Goal: Check status: Check status

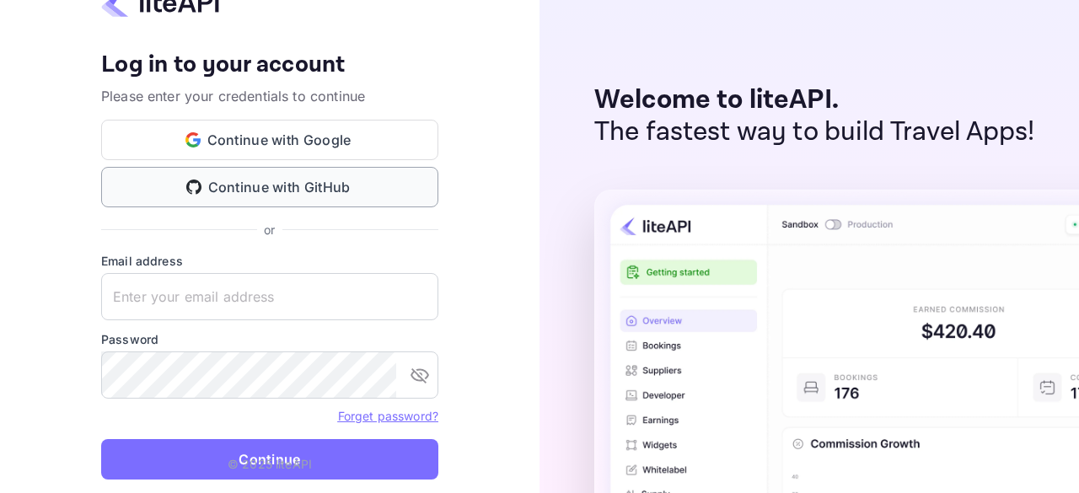
drag, startPoint x: 335, startPoint y: 334, endPoint x: 317, endPoint y: 194, distance: 141.0
click at [324, 318] on keeper-draggable-element at bounding box center [318, 442] width 293 height 249
type input "zen.abddin@tbo.com"
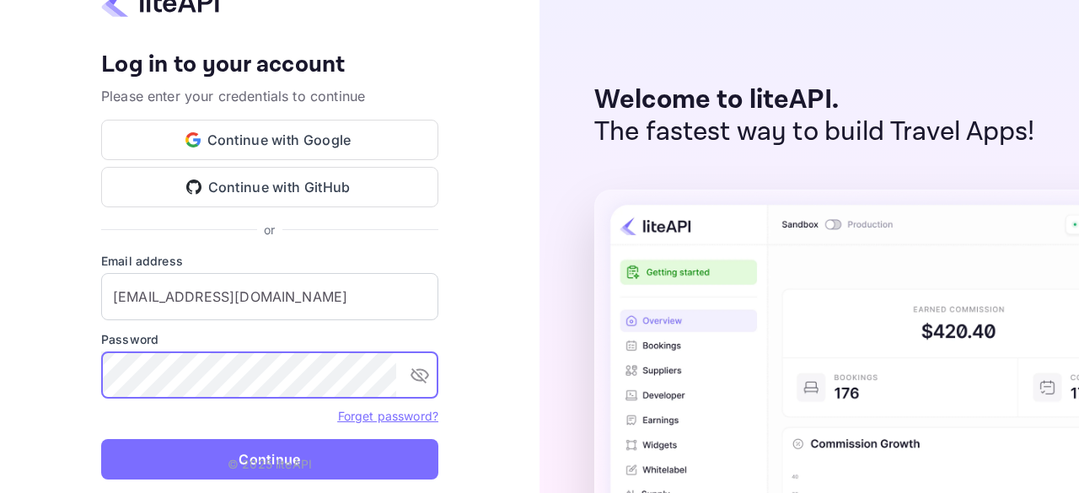
click at [249, 464] on p "© 2025 liteAPI" at bounding box center [270, 464] width 84 height 18
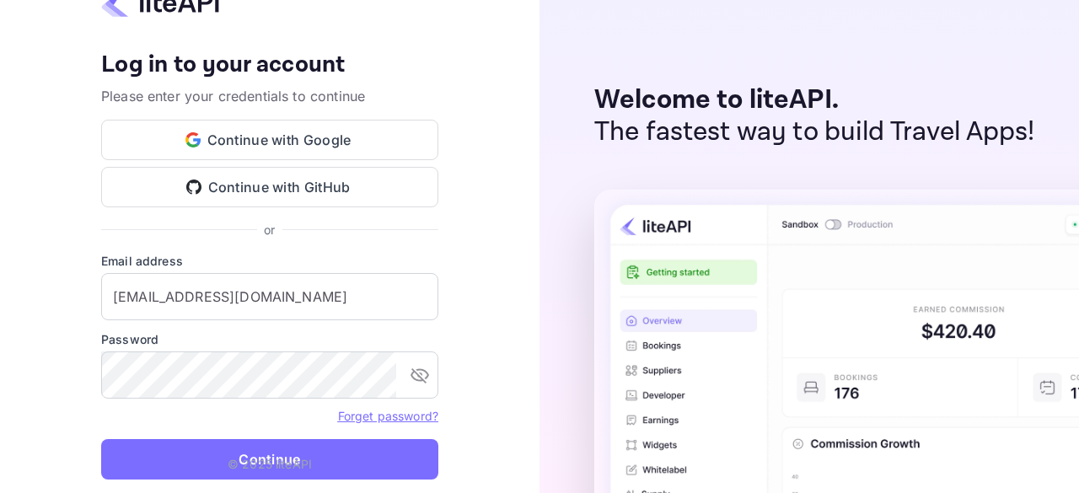
click at [269, 460] on p "© 2025 liteAPI" at bounding box center [270, 464] width 84 height 18
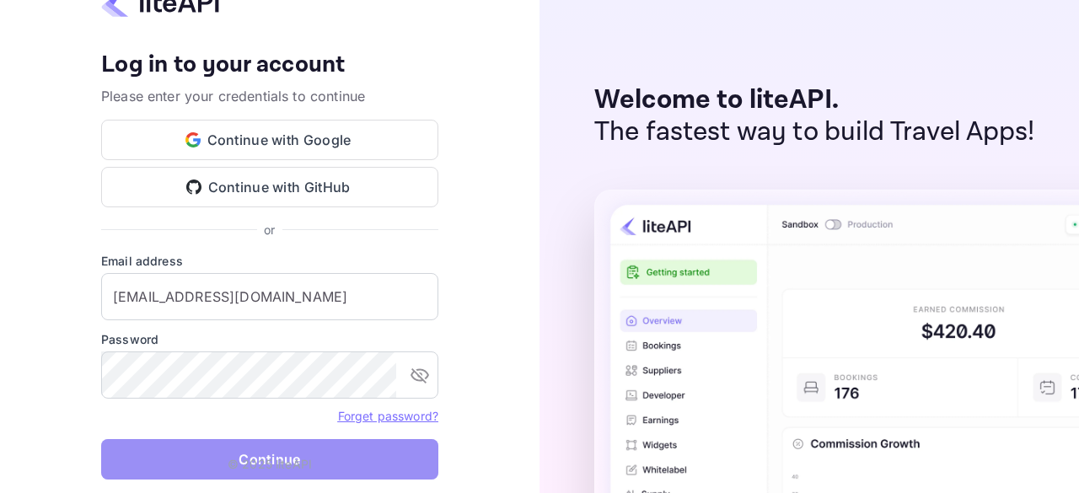
click at [183, 459] on button "Continue" at bounding box center [269, 459] width 337 height 40
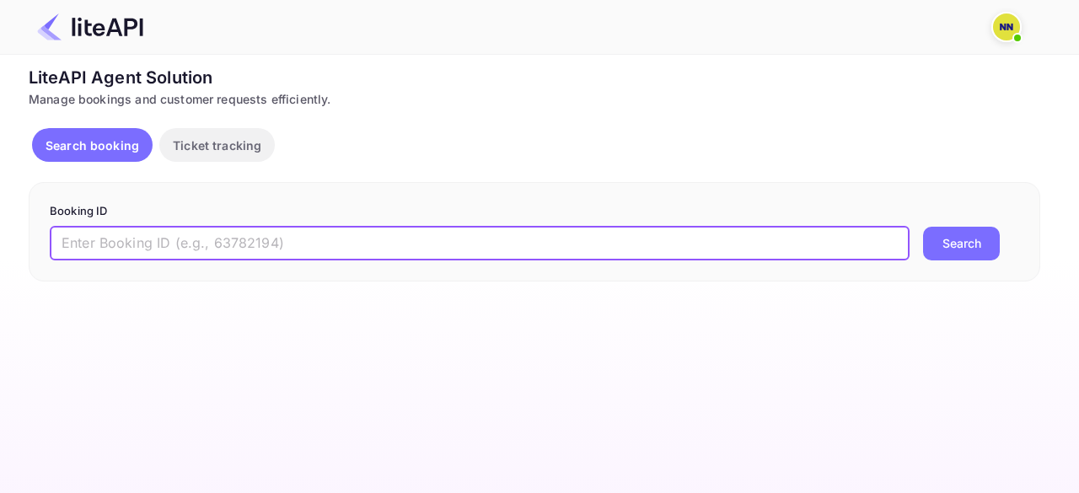
click at [128, 240] on input "text" at bounding box center [480, 244] width 860 height 34
paste input "9025023"
type input "9025023"
click at [923, 227] on button "Search" at bounding box center [961, 244] width 77 height 34
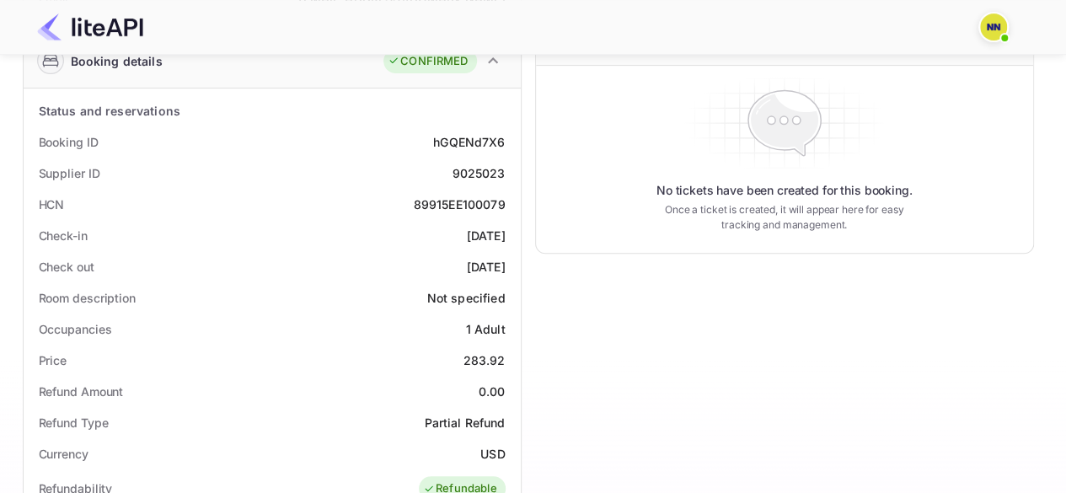
scroll to position [337, 0]
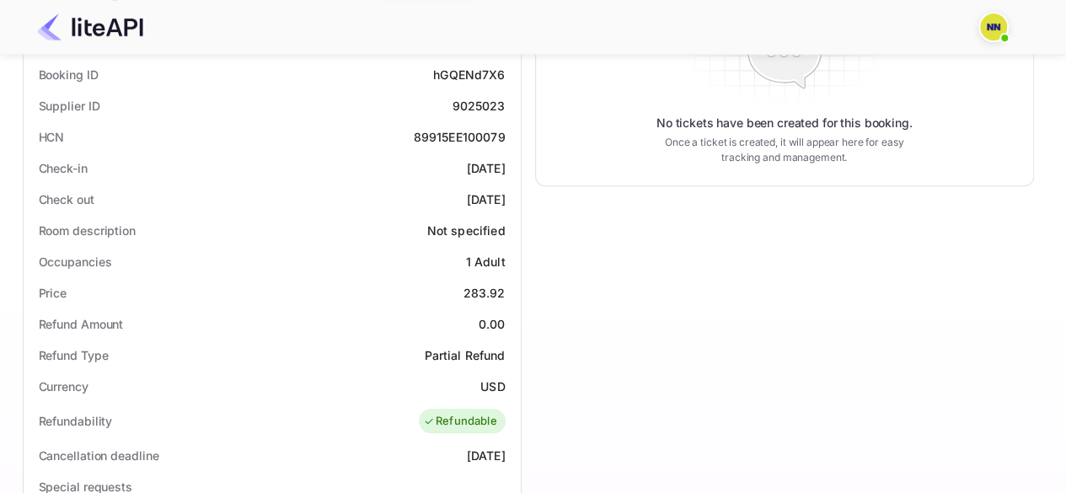
click at [450, 131] on div "89915EE100079" at bounding box center [460, 137] width 92 height 18
copy div "89915EE100079"
click at [450, 131] on div "89915EE100079" at bounding box center [460, 137] width 92 height 18
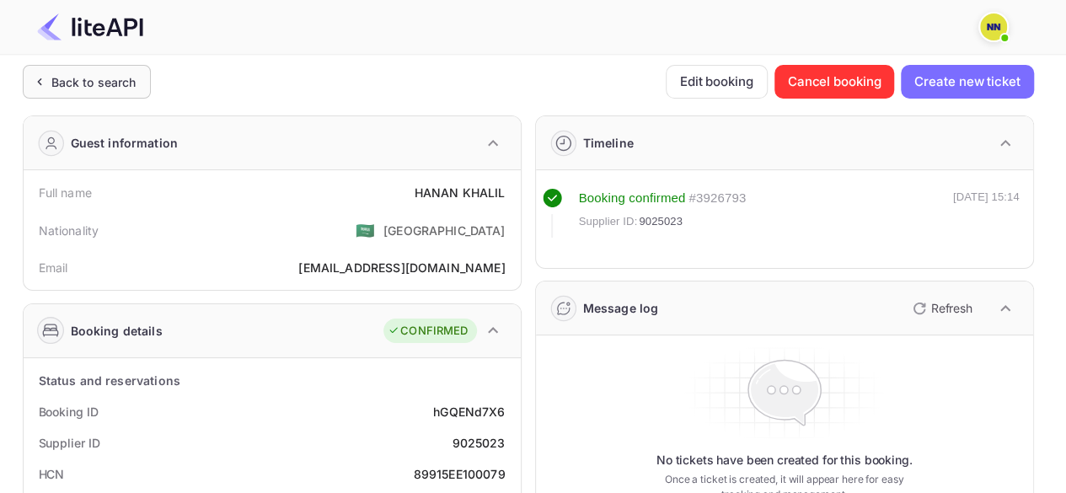
click at [71, 68] on div "Back to search" at bounding box center [87, 82] width 128 height 34
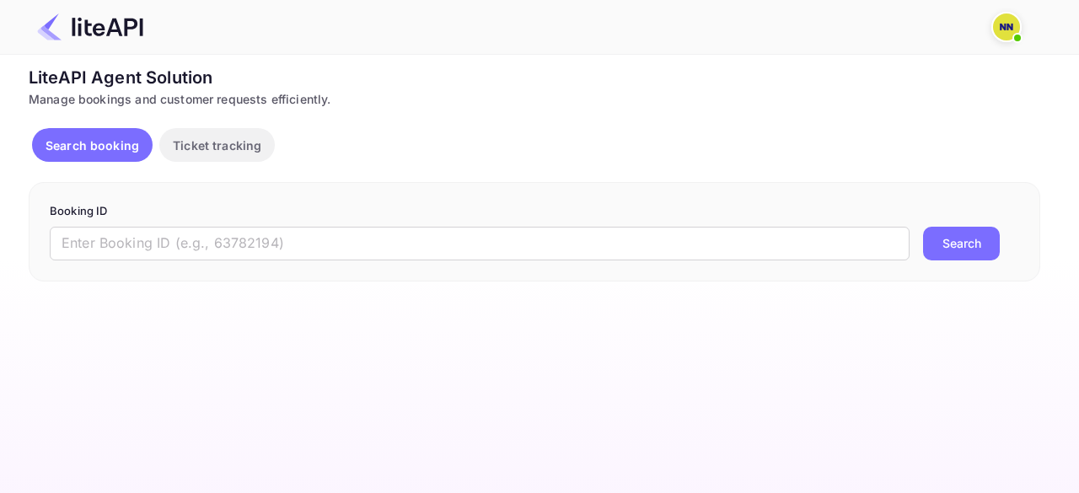
click at [121, 260] on div "Booking ID ​ Search" at bounding box center [534, 231] width 1011 height 99
click at [131, 240] on input "text" at bounding box center [480, 244] width 860 height 34
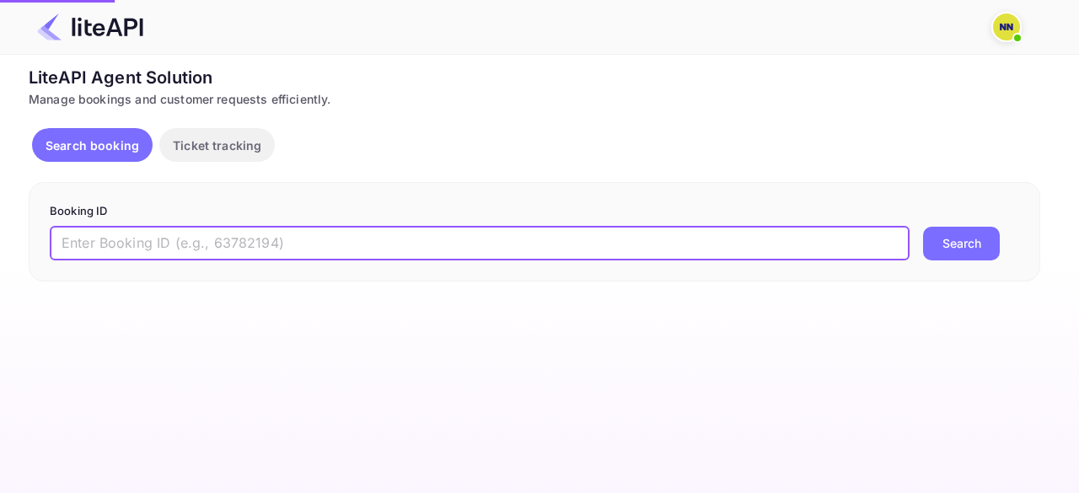
paste input "8691206"
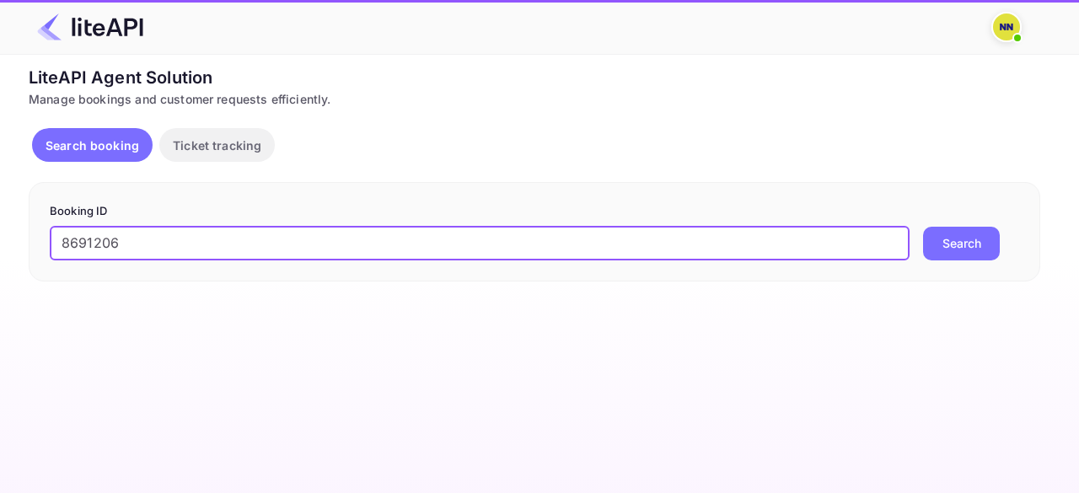
type input "8691206"
click at [923, 227] on button "Search" at bounding box center [961, 244] width 77 height 34
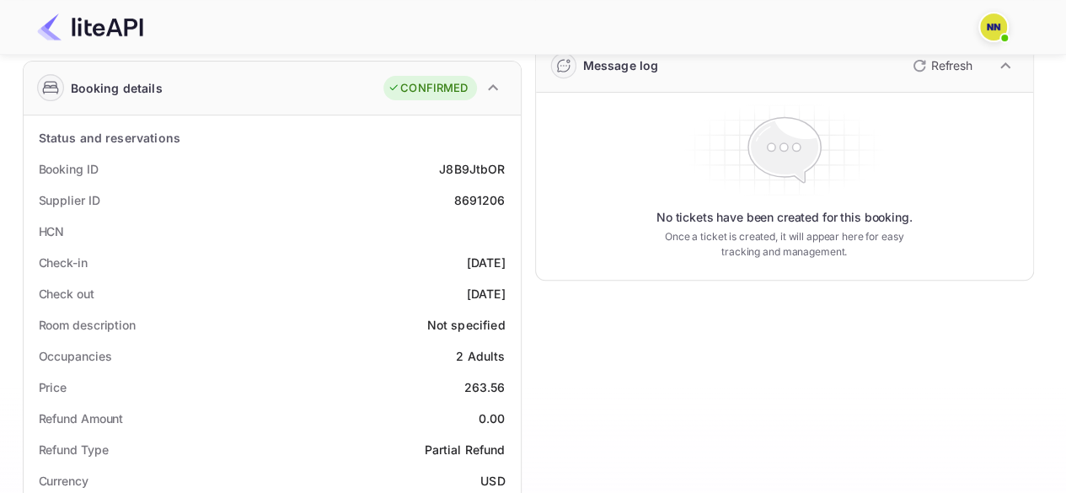
scroll to position [253, 0]
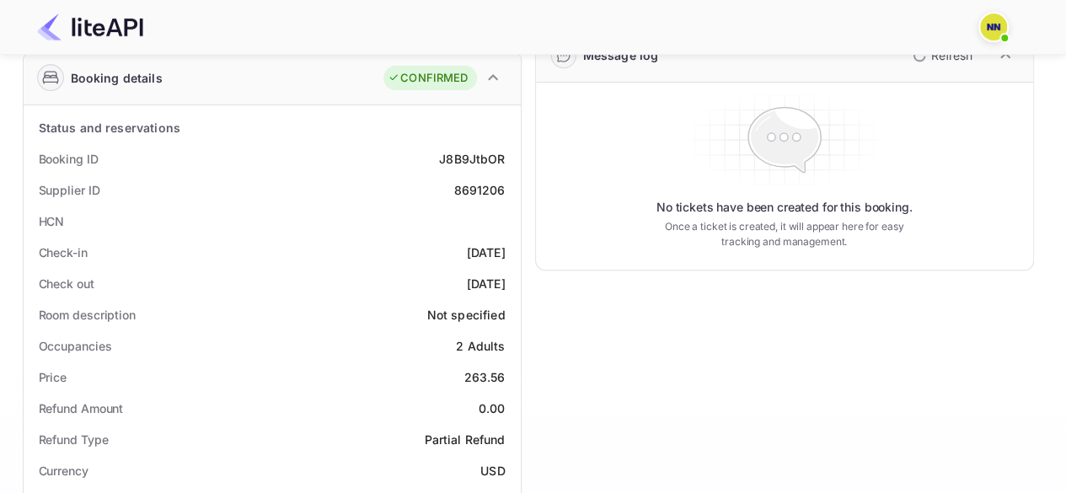
drag, startPoint x: 482, startPoint y: 201, endPoint x: 509, endPoint y: 200, distance: 27.0
click at [492, 198] on div "Supplier ID 8691206" at bounding box center [272, 189] width 484 height 31
drag, startPoint x: 506, startPoint y: 201, endPoint x: 478, endPoint y: 207, distance: 28.4
click at [504, 201] on div "Supplier ID 8691206" at bounding box center [272, 189] width 484 height 31
click at [478, 207] on div "HCN" at bounding box center [272, 221] width 484 height 31
